Goal: Navigation & Orientation: Find specific page/section

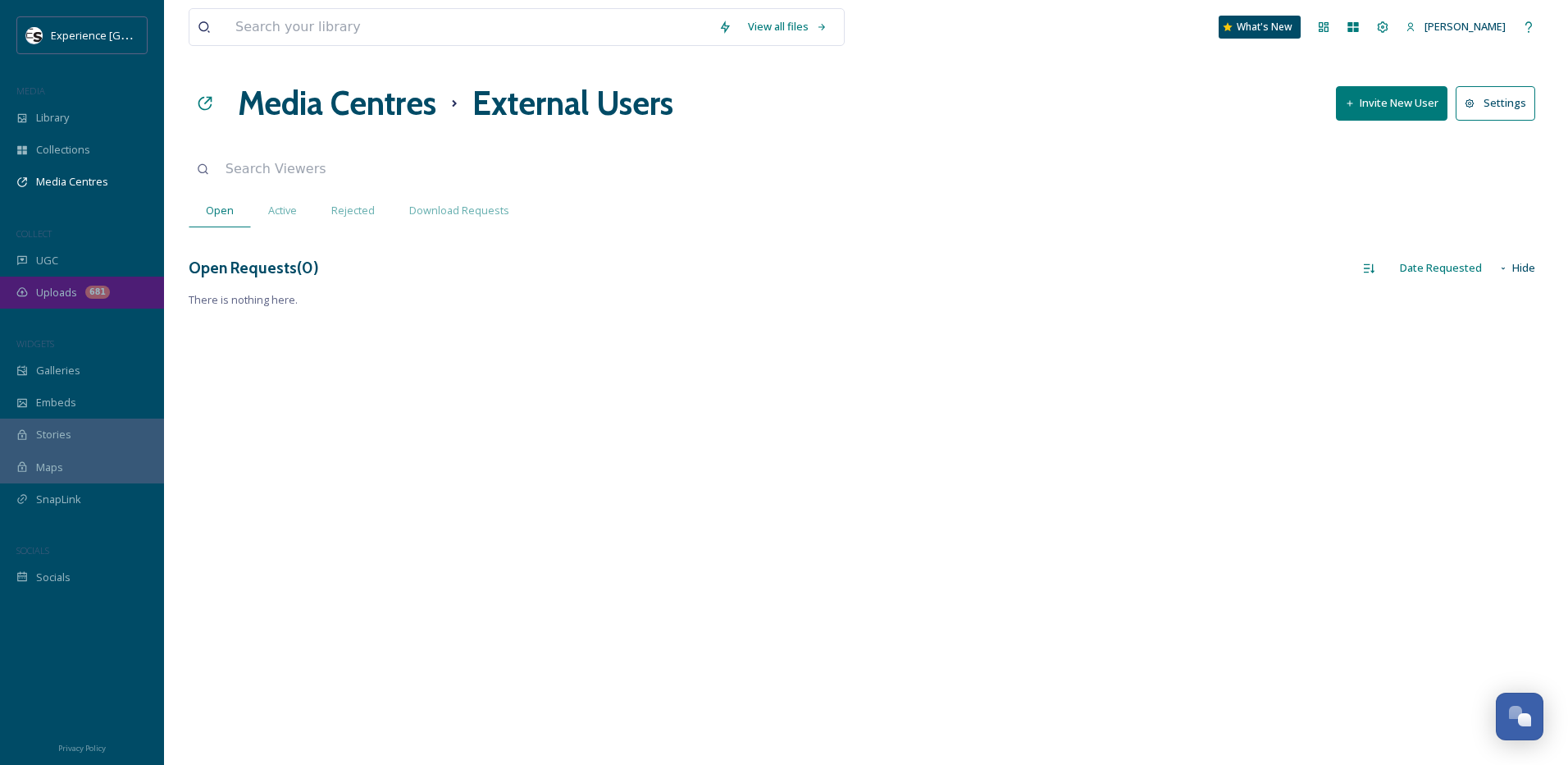
click at [68, 294] on span "Uploads" at bounding box center [57, 292] width 41 height 16
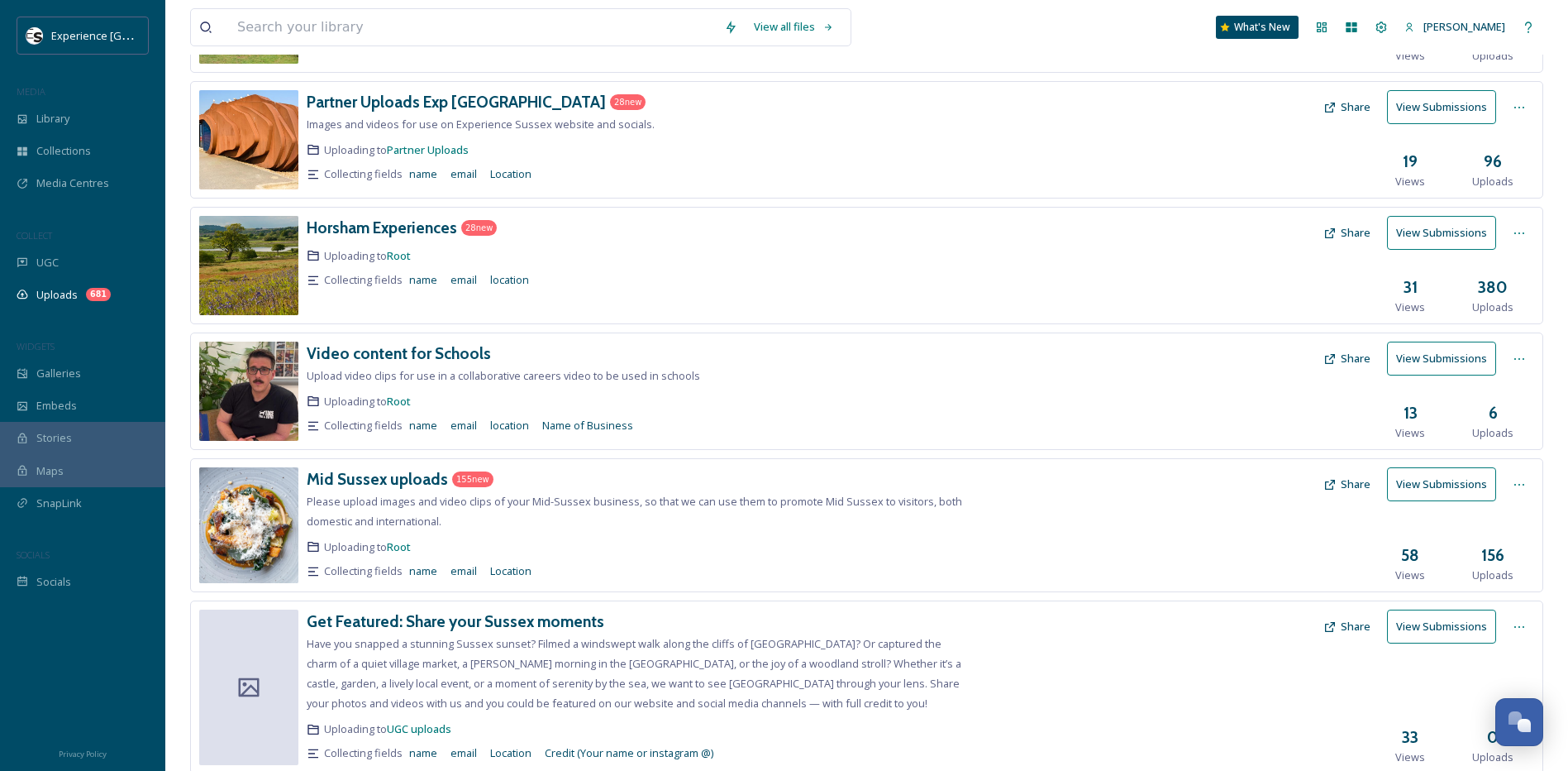
scroll to position [331, 0]
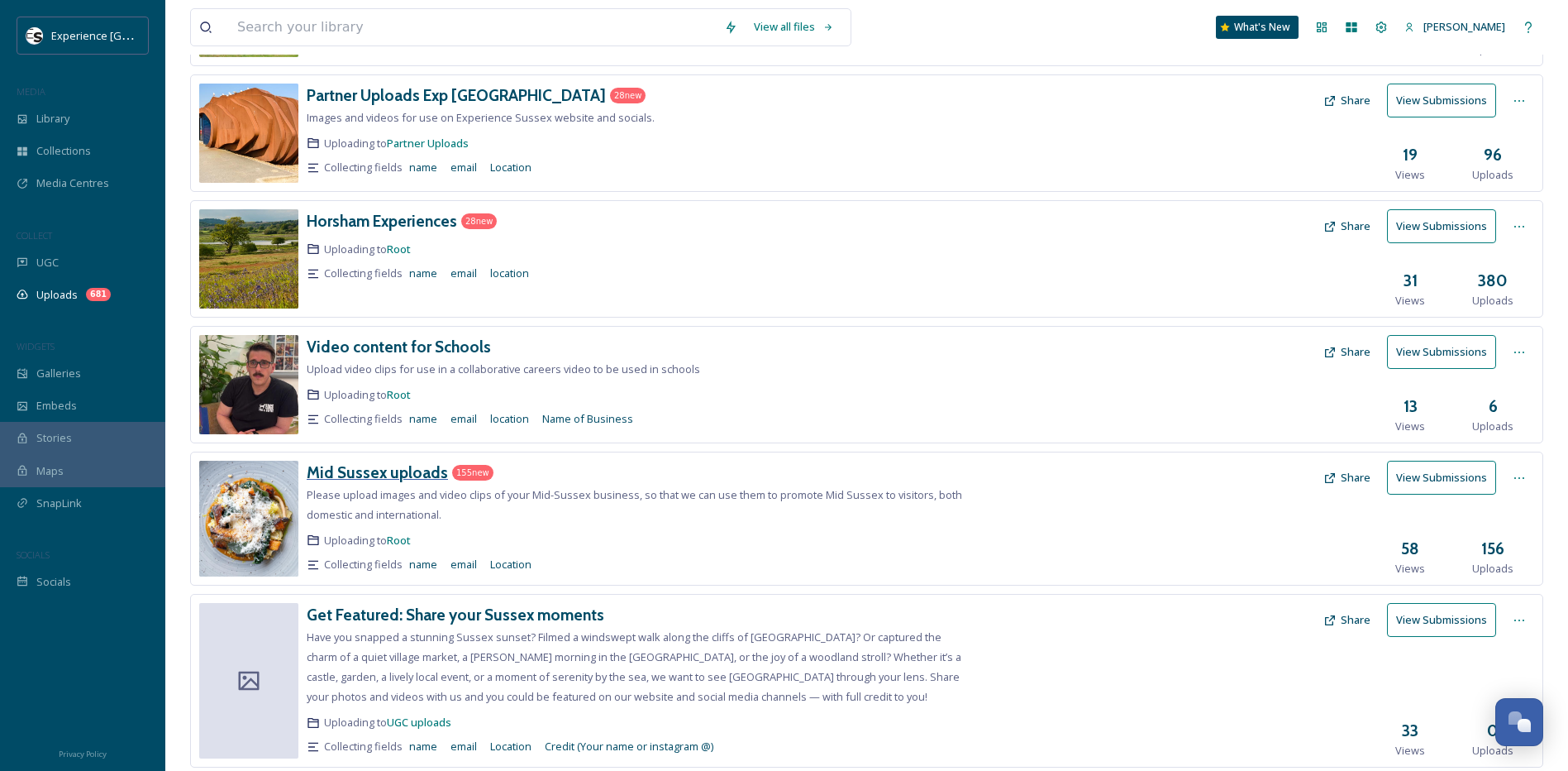
click at [378, 473] on h3 "Mid Sussex uploads" at bounding box center [377, 472] width 142 height 20
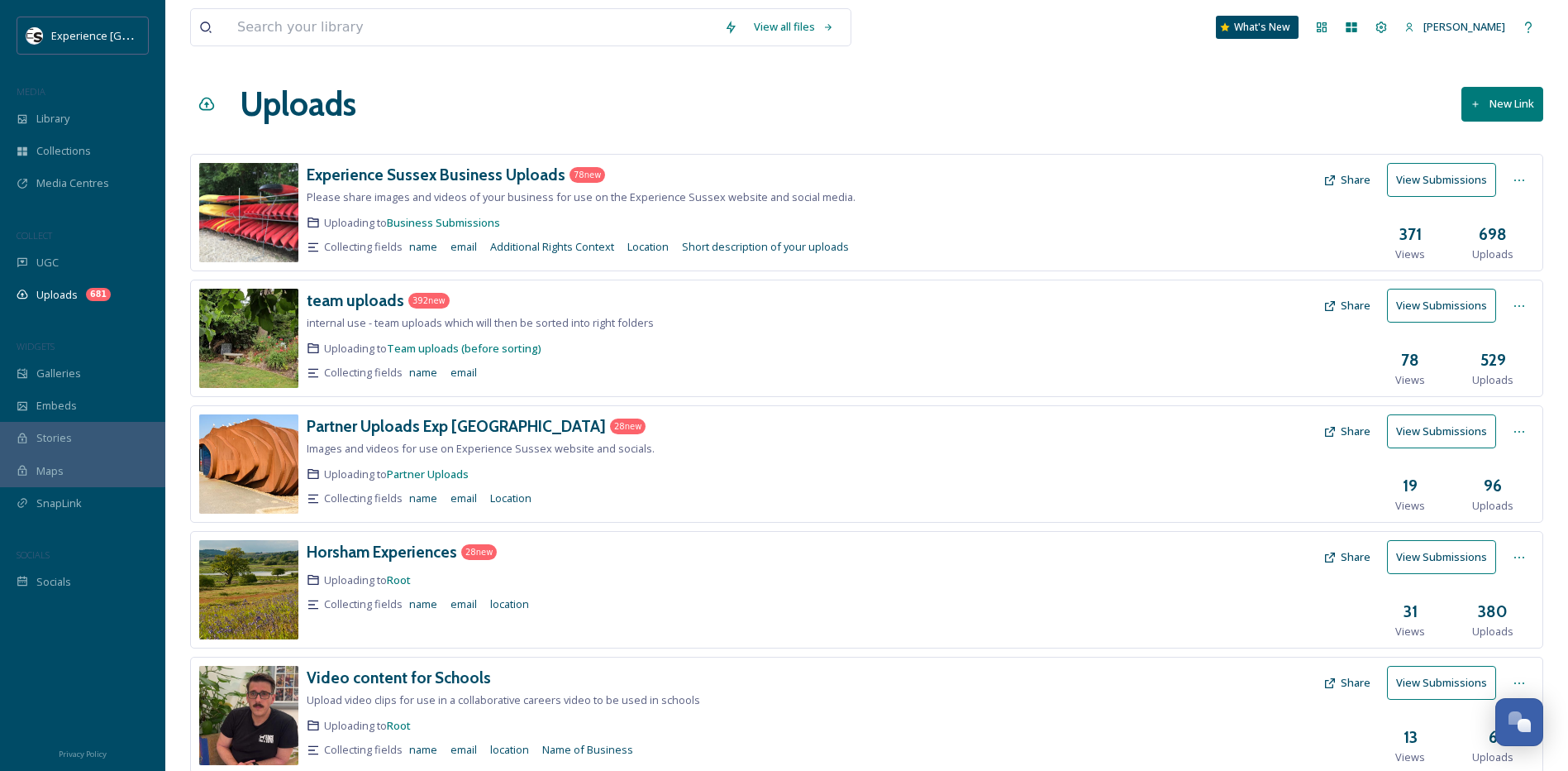
click at [576, 89] on div "Uploads New Link" at bounding box center [866, 104] width 1353 height 50
click at [688, 109] on div "Uploads New Link" at bounding box center [866, 104] width 1353 height 50
click at [62, 293] on span "Uploads" at bounding box center [57, 294] width 41 height 16
click at [411, 168] on h3 "Experience Sussex Business Uploads" at bounding box center [435, 175] width 258 height 20
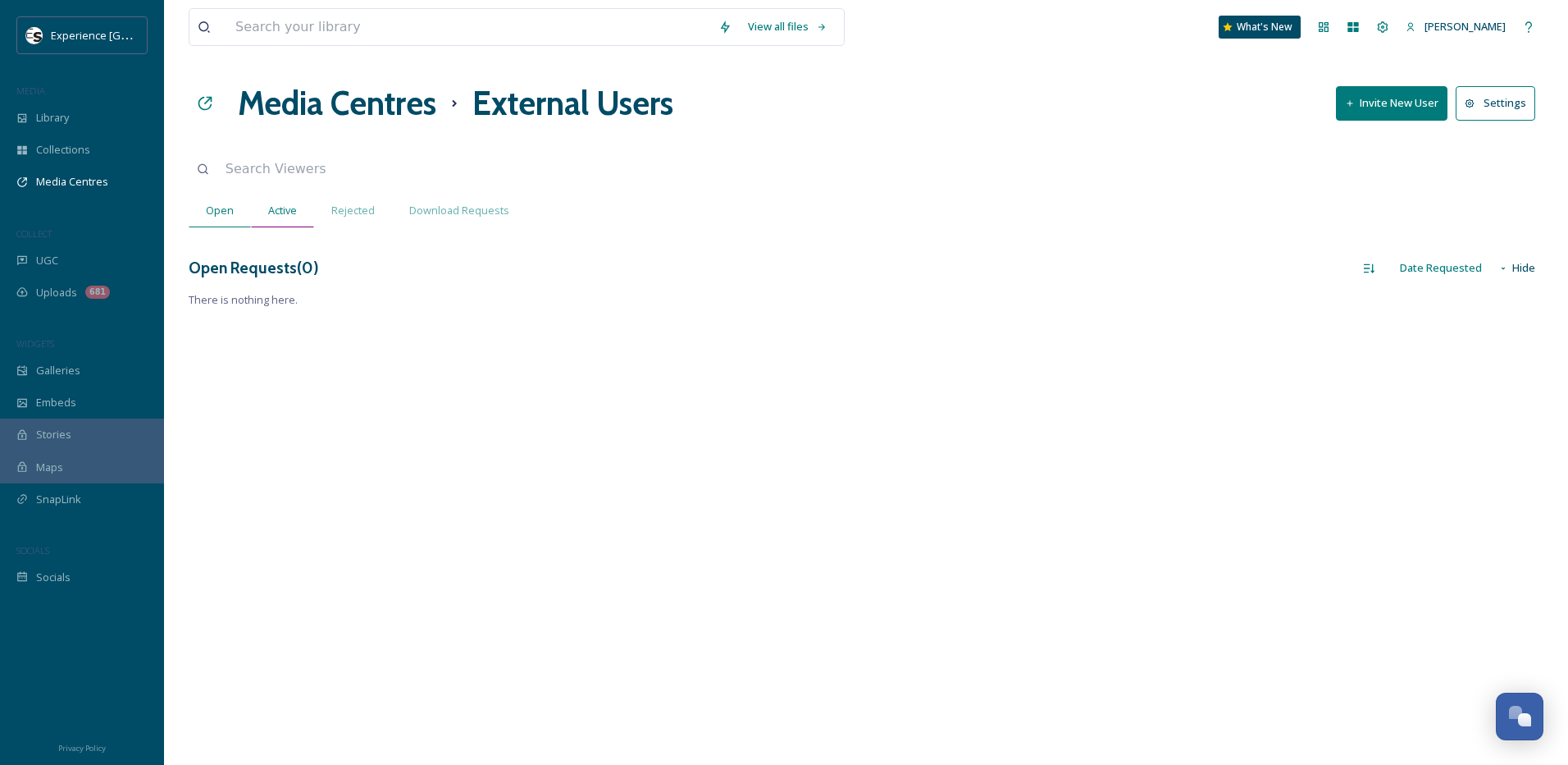
click at [296, 212] on span "Active" at bounding box center [282, 210] width 28 height 16
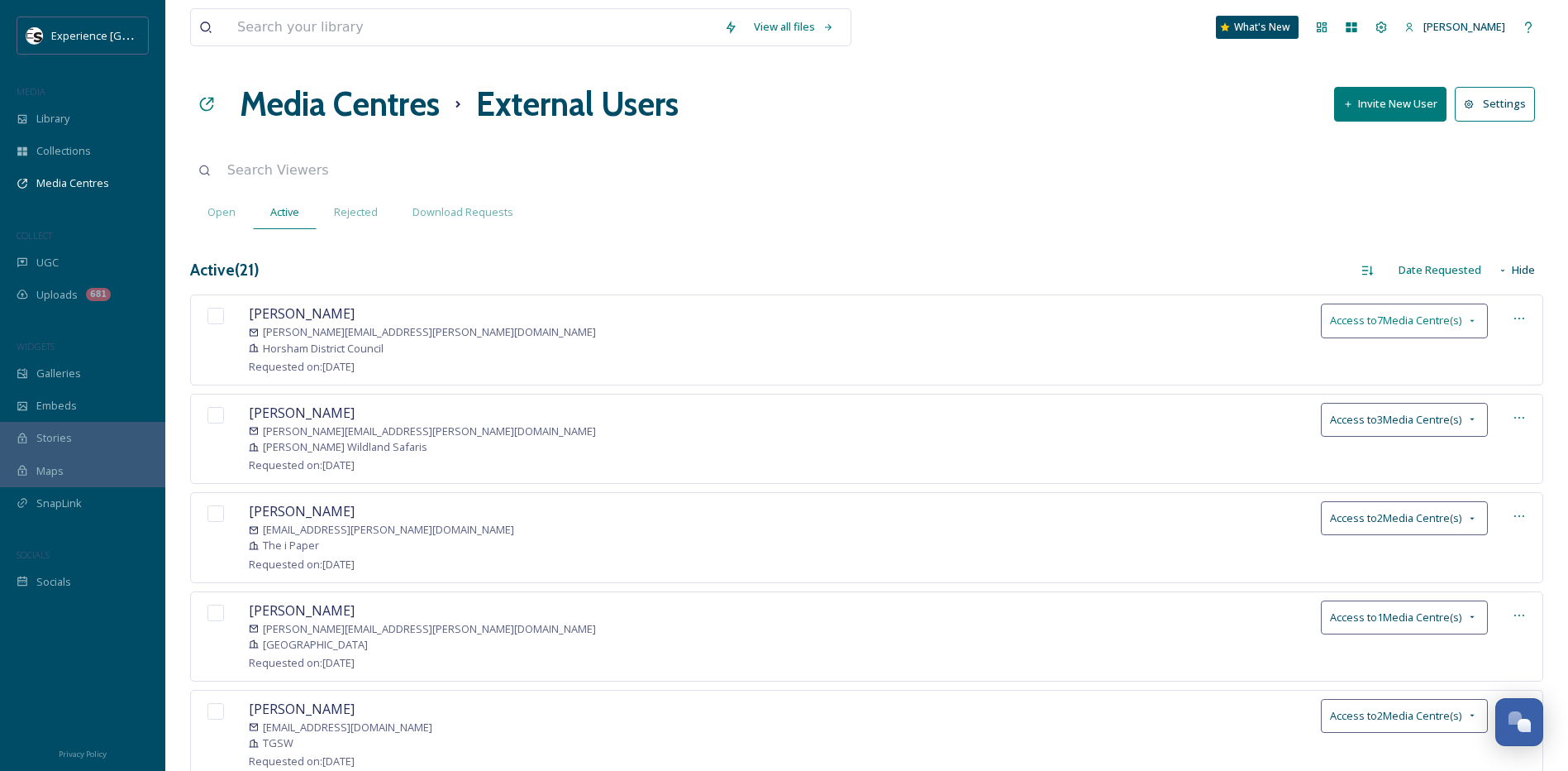
click at [1478, 322] on icon at bounding box center [1472, 321] width 13 height 13
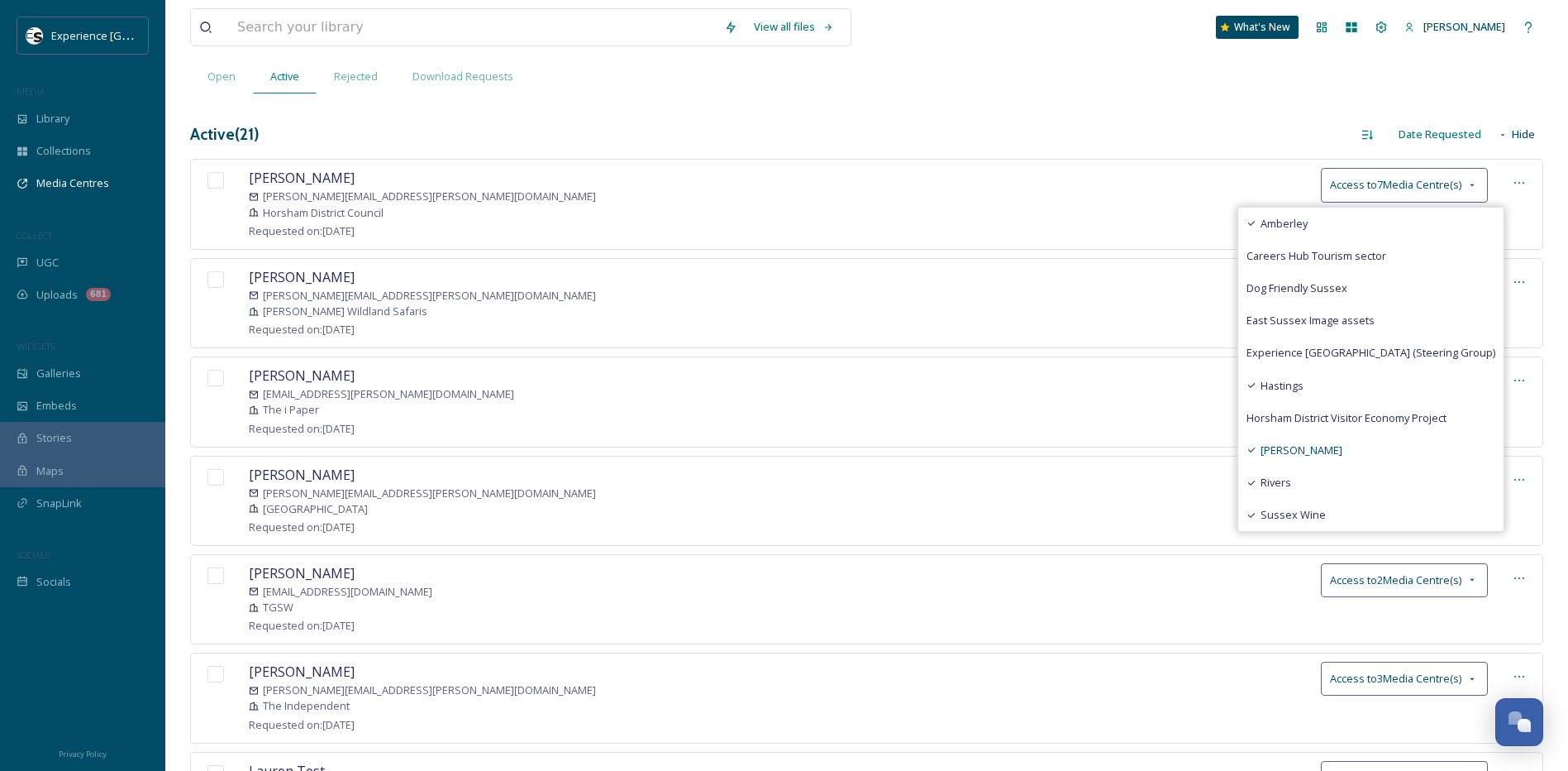
scroll to position [83, 0]
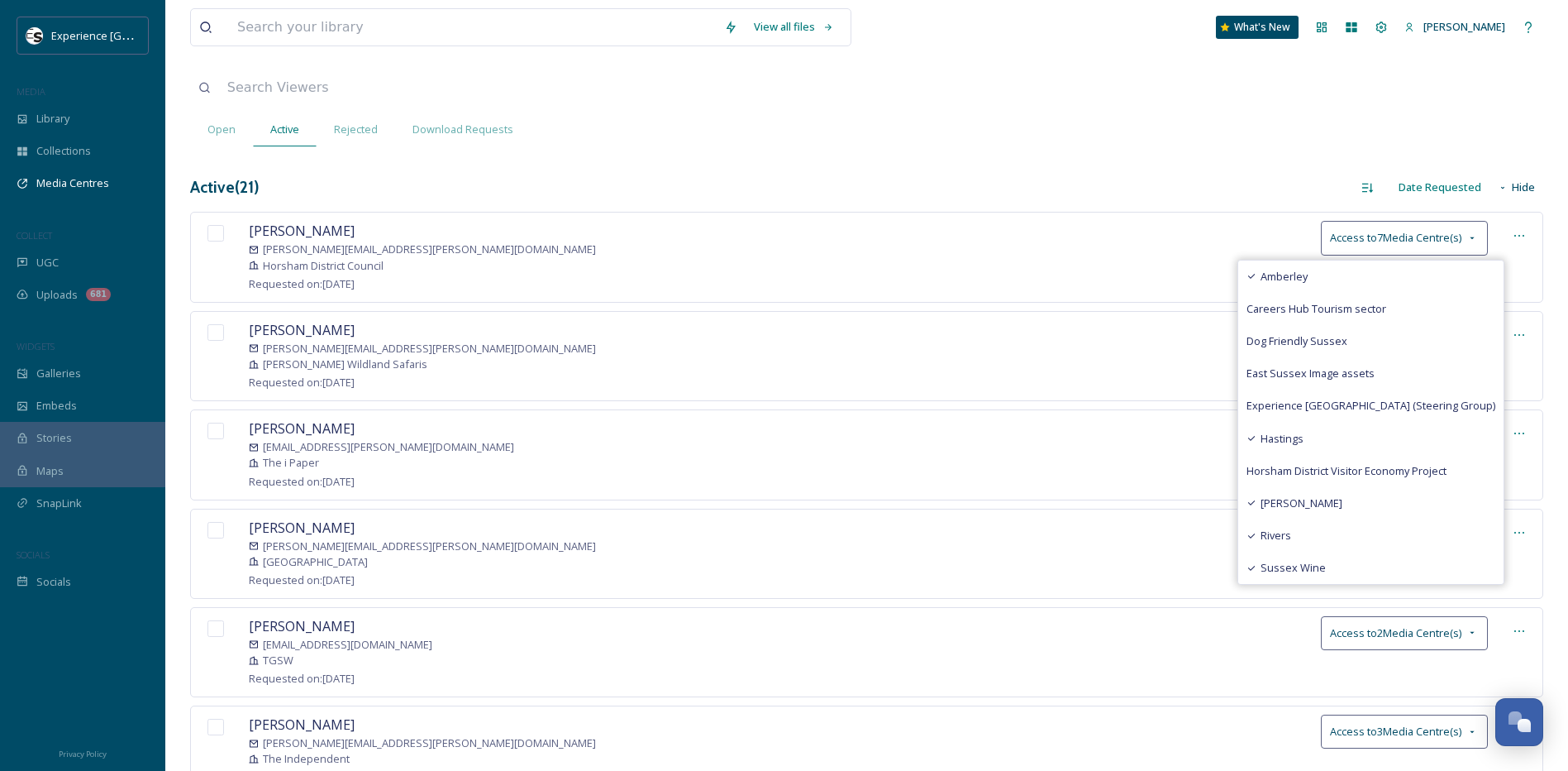
click at [1173, 179] on div "Active ( 21 ) Date Requested Hide" at bounding box center [866, 187] width 1353 height 32
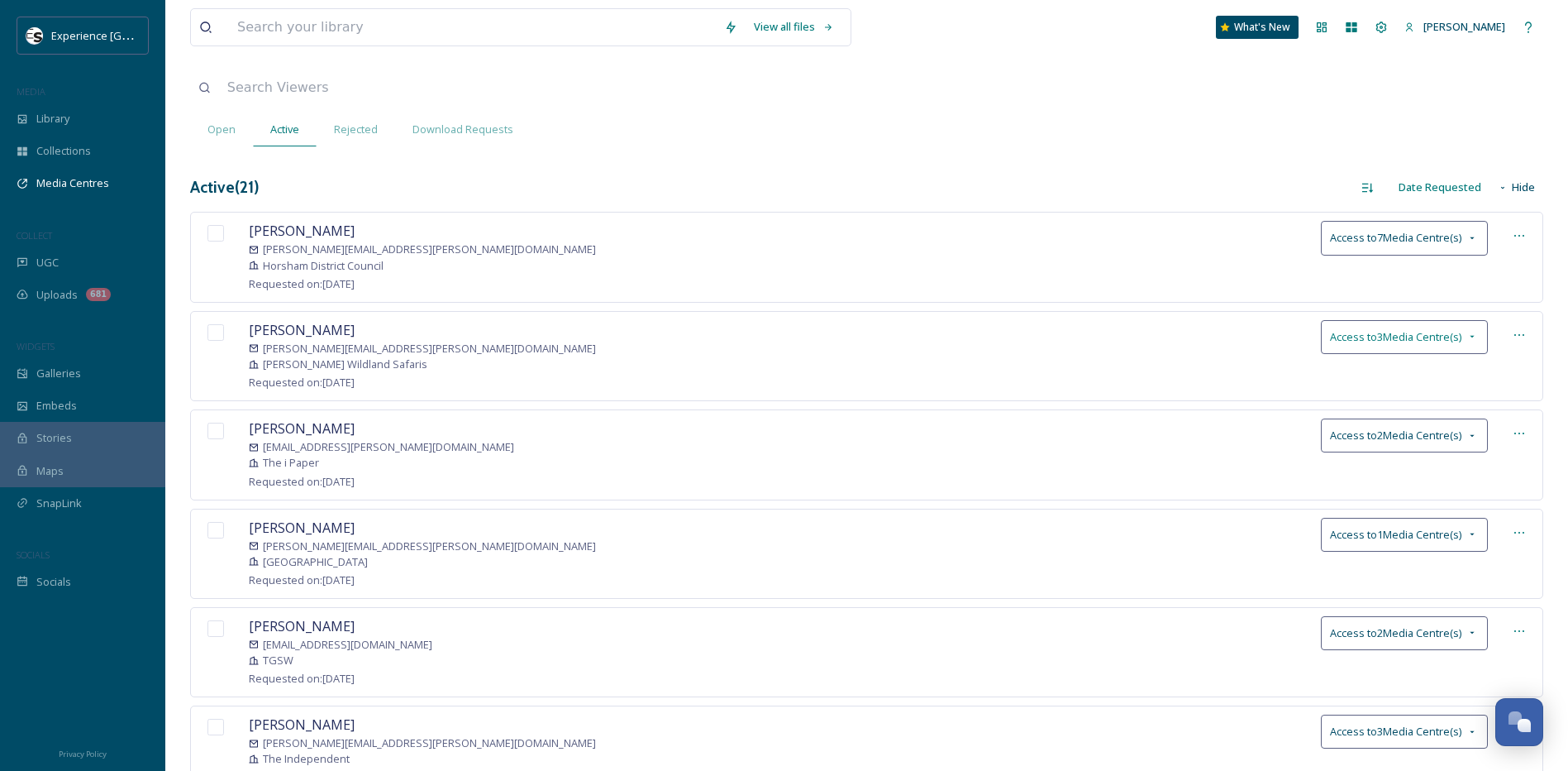
click at [1464, 336] on div "Access to 3 Media Centre(s)" at bounding box center [1404, 337] width 167 height 34
click at [1138, 126] on div "Open Active Rejected Download Requests" at bounding box center [866, 129] width 1353 height 34
click at [1392, 237] on span "Access to 7 Media Centre(s)" at bounding box center [1395, 237] width 132 height 16
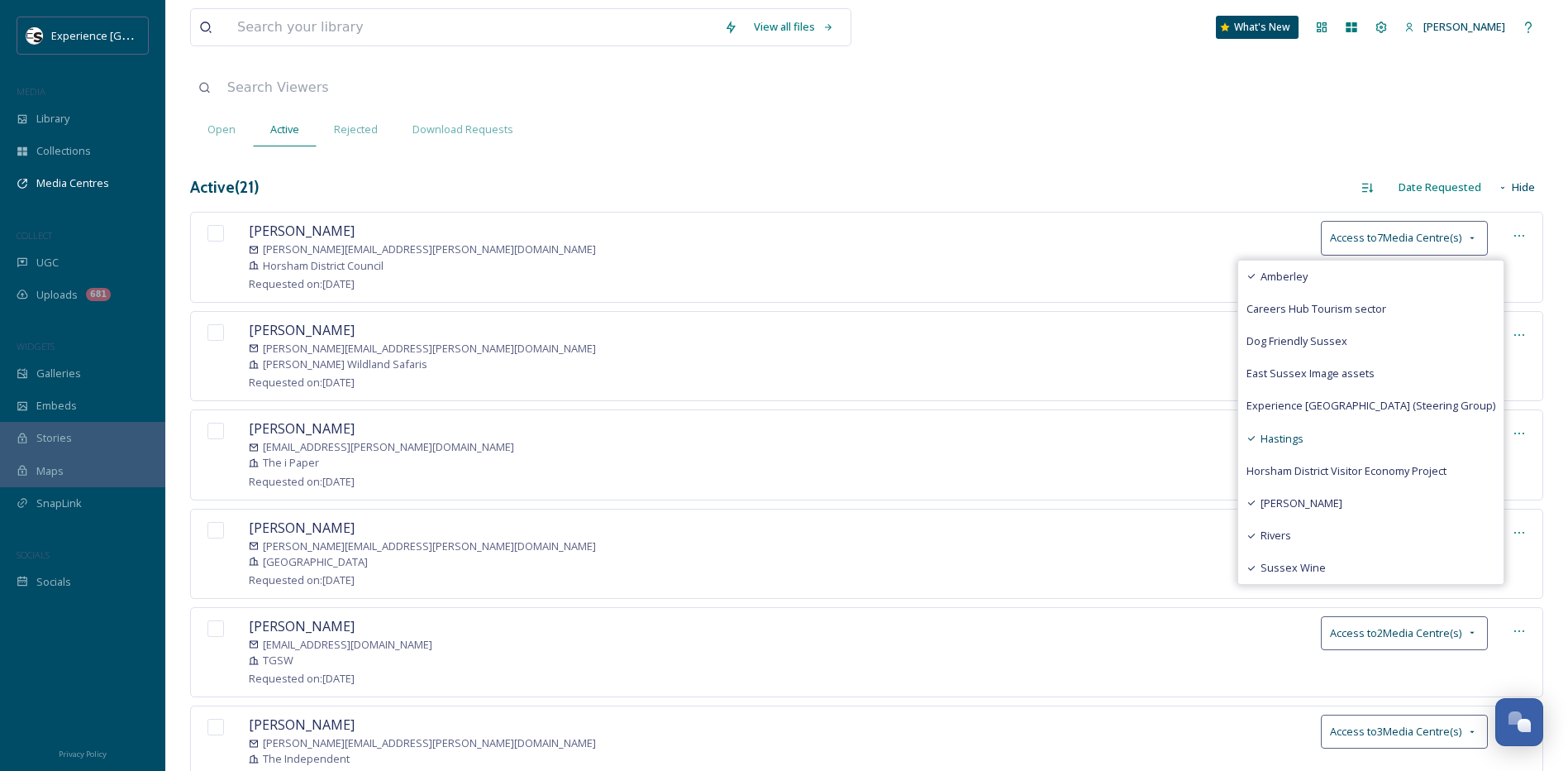
scroll to position [166, 0]
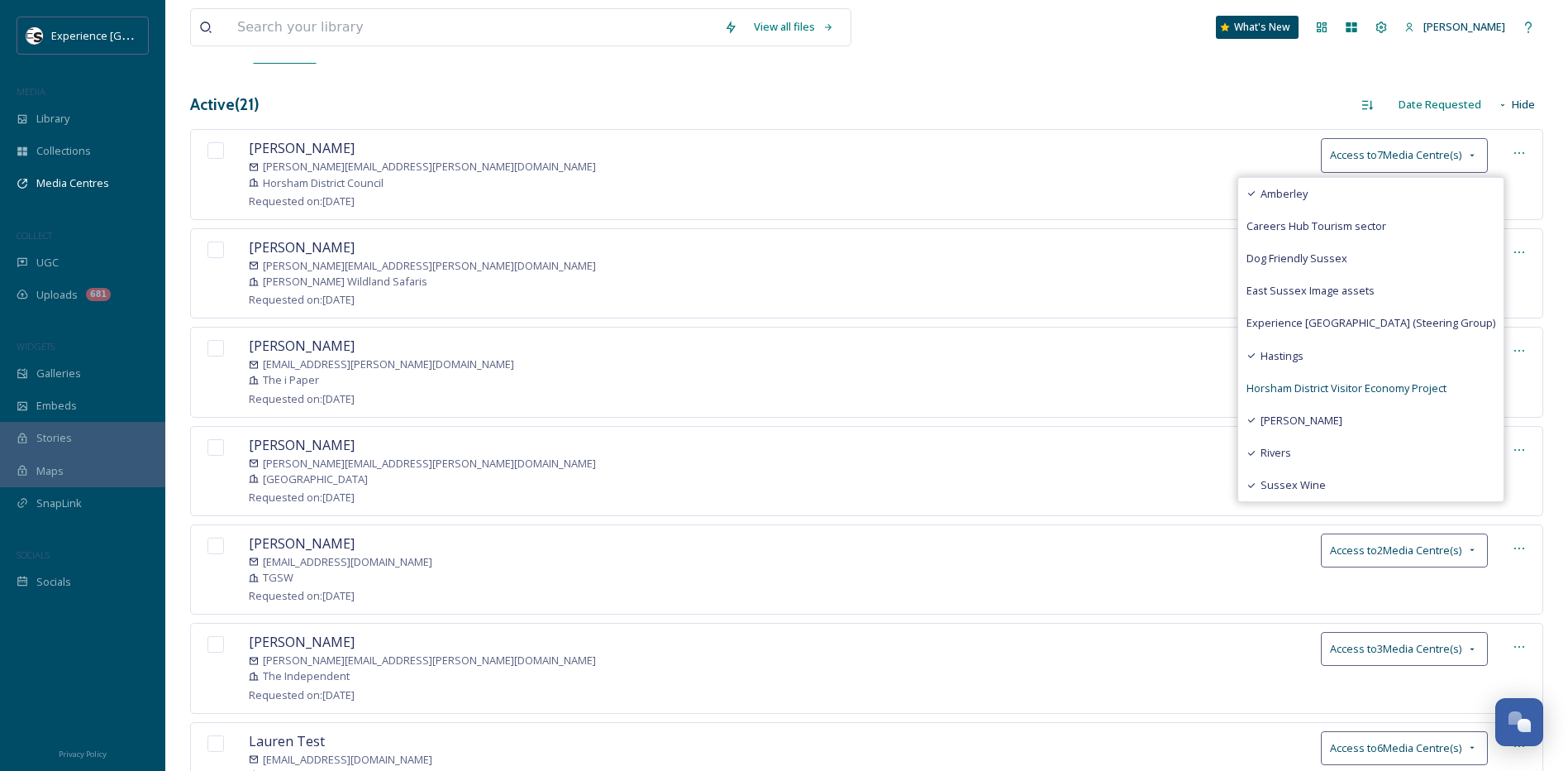
click at [1374, 391] on span "Horsham District Visitor Economy Project" at bounding box center [1346, 387] width 200 height 16
